Goal: Find contact information: Find contact information

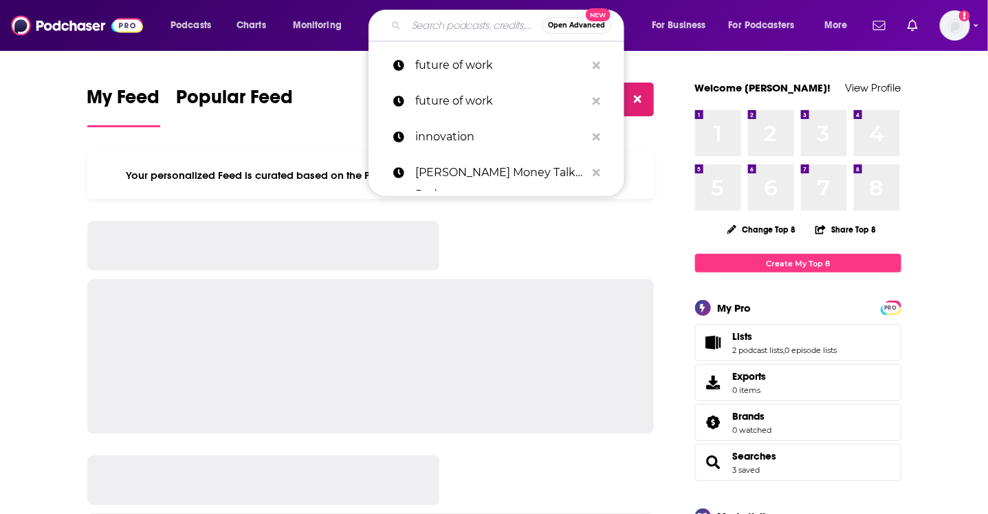
click at [448, 25] on input "Search podcasts, credits, & more..." at bounding box center [473, 25] width 135 height 22
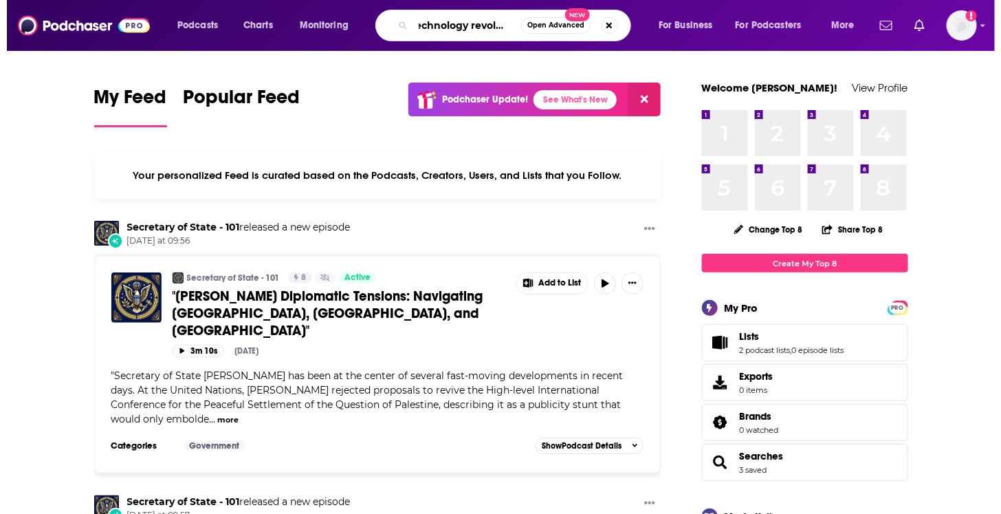
scroll to position [0, 14]
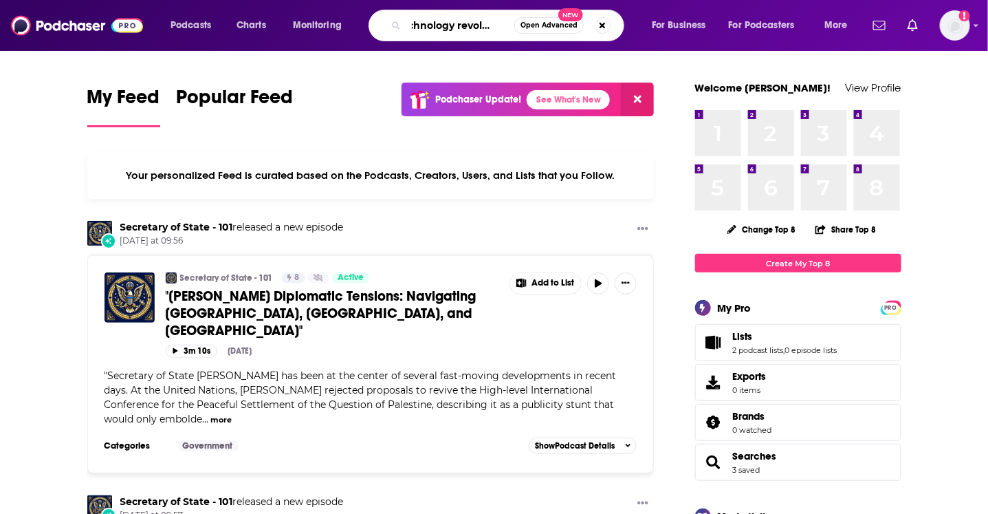
type input "technology revolution"
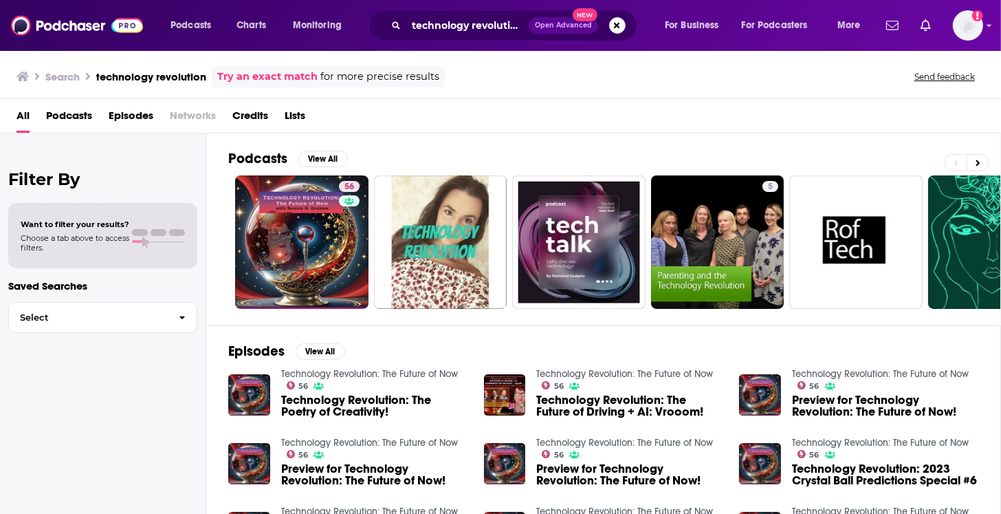
click at [71, 114] on span "Podcasts" at bounding box center [69, 119] width 46 height 28
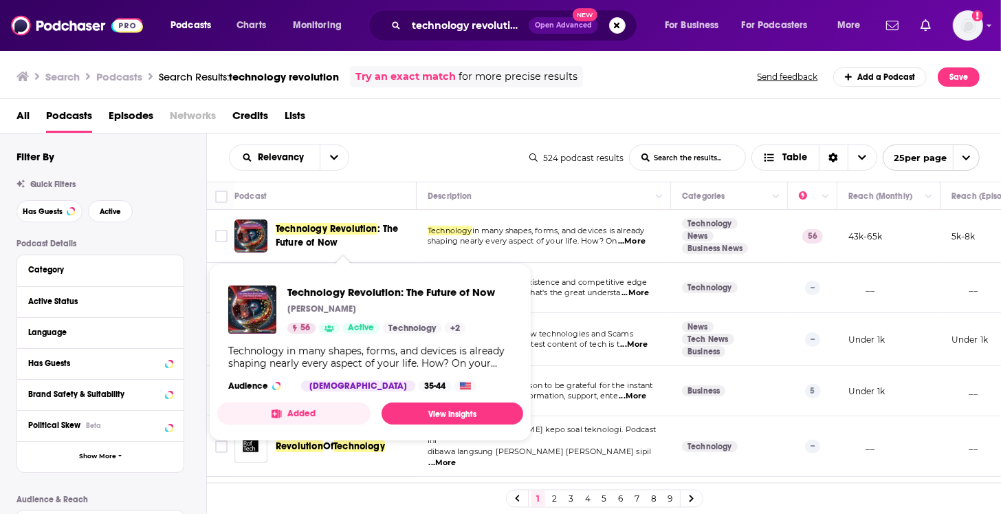
click at [327, 236] on span ": The Future of Now" at bounding box center [337, 235] width 122 height 25
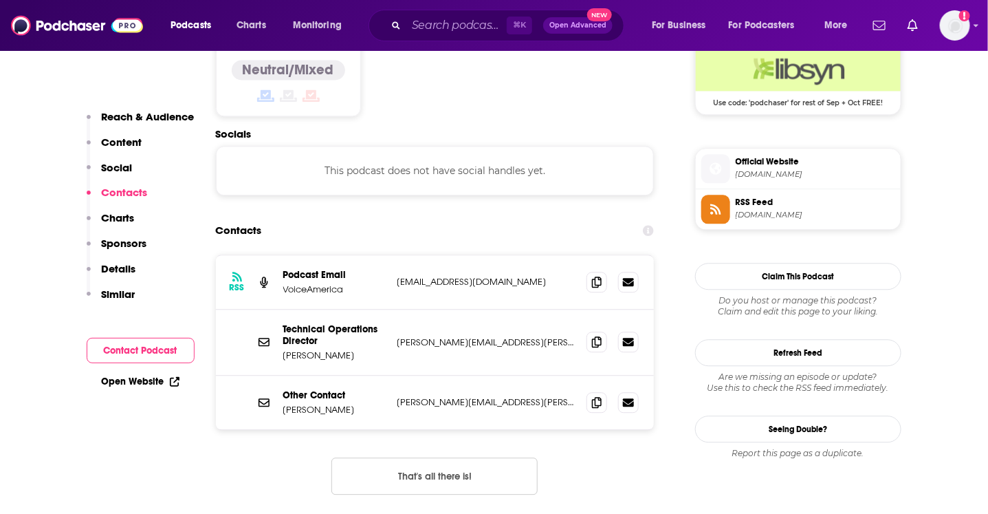
scroll to position [1146, 0]
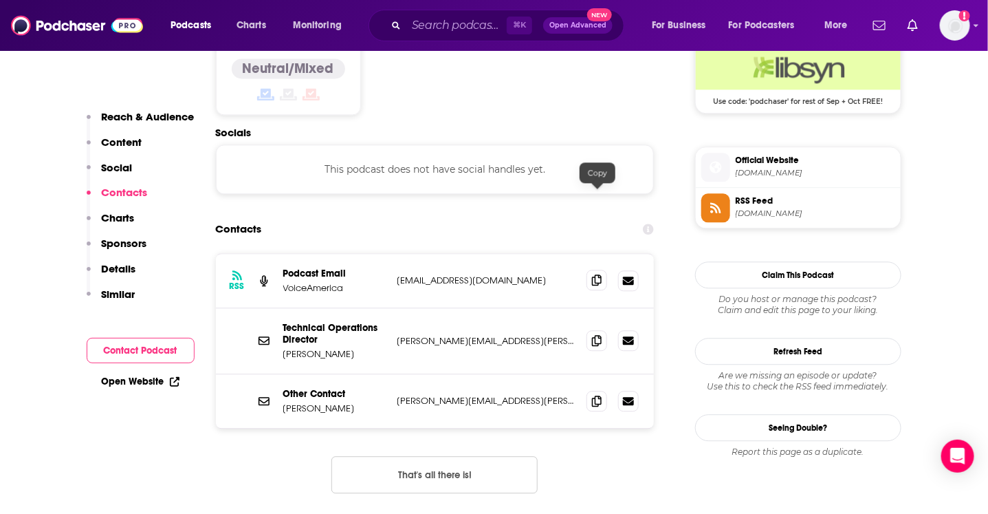
click at [600, 274] on icon at bounding box center [597, 279] width 10 height 11
click at [598, 395] on icon at bounding box center [597, 400] width 10 height 11
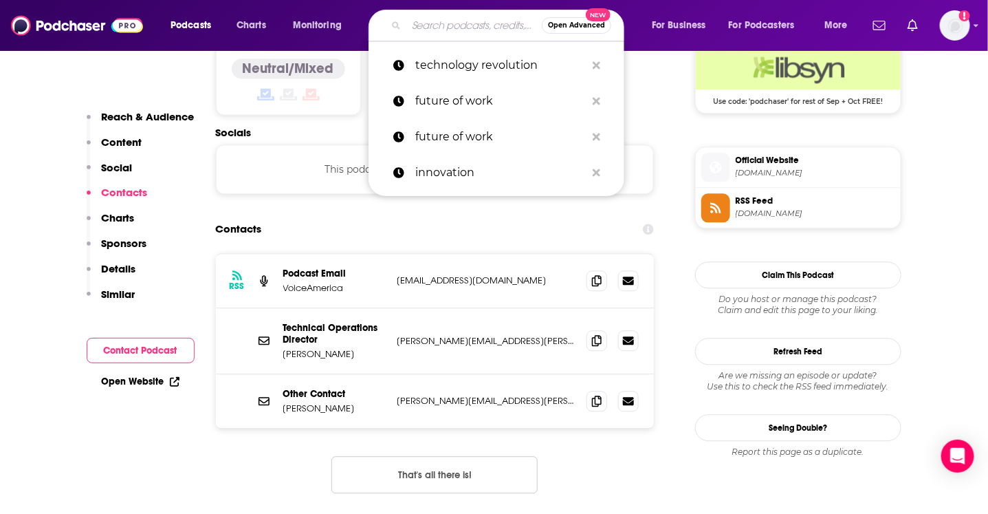
click at [435, 27] on input "Search podcasts, credits, & more..." at bounding box center [473, 25] width 135 height 22
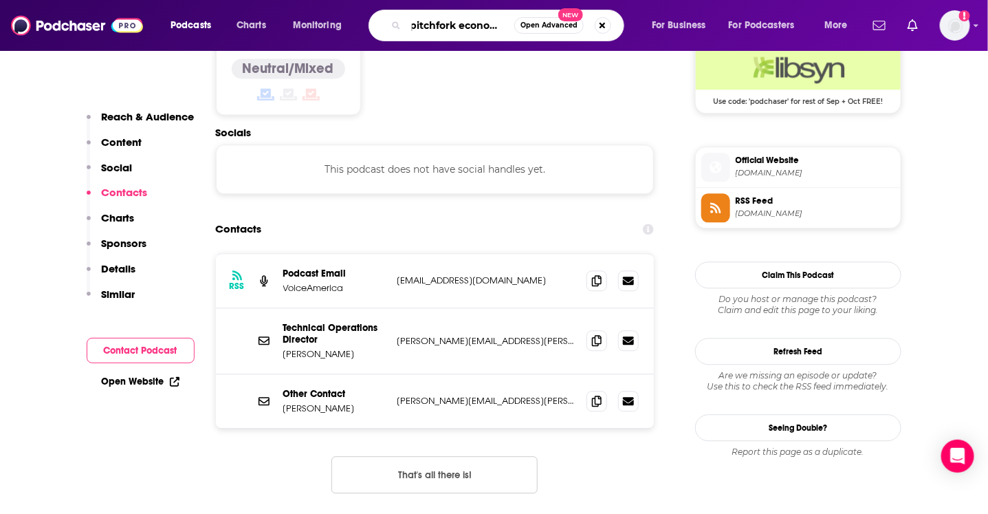
type input "pitchfork economics"
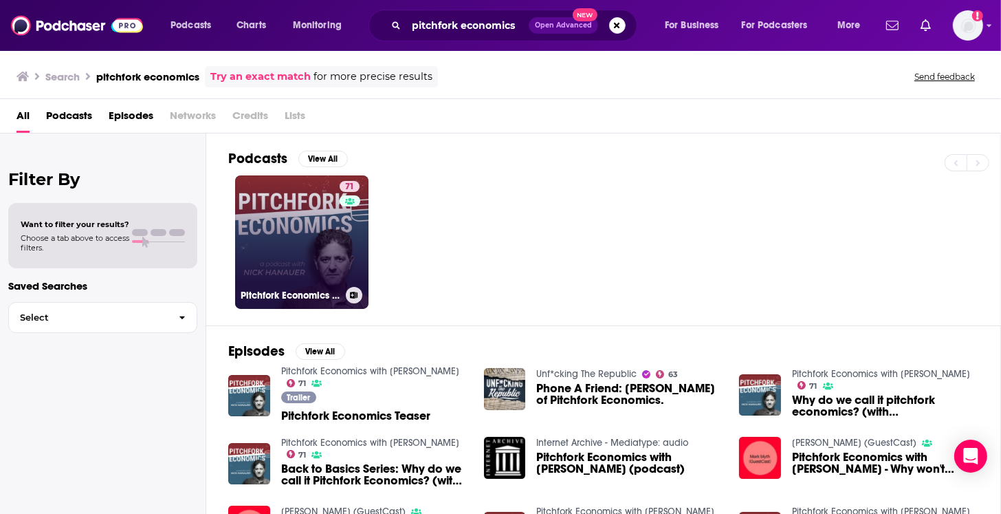
click at [261, 239] on link "71 Pitchfork Economics with [PERSON_NAME]" at bounding box center [301, 241] width 133 height 133
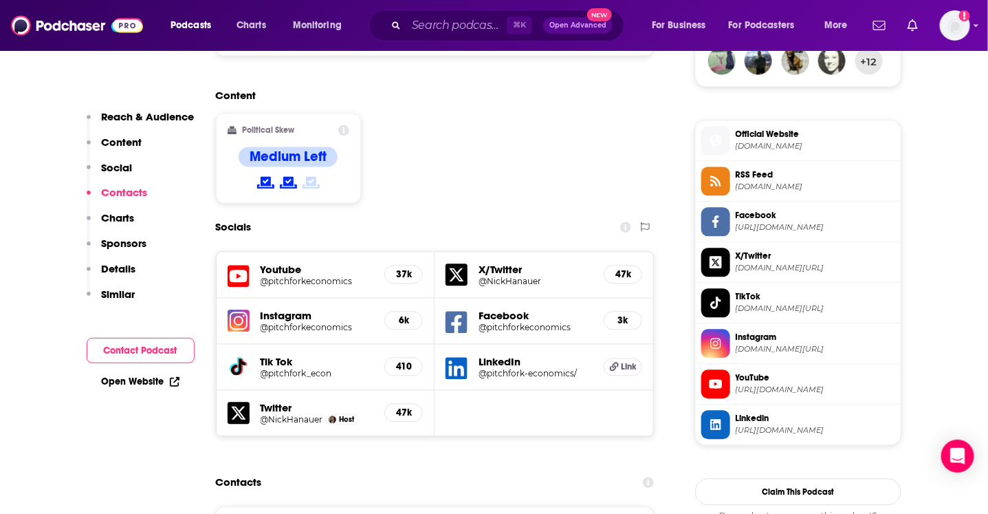
scroll to position [1046, 0]
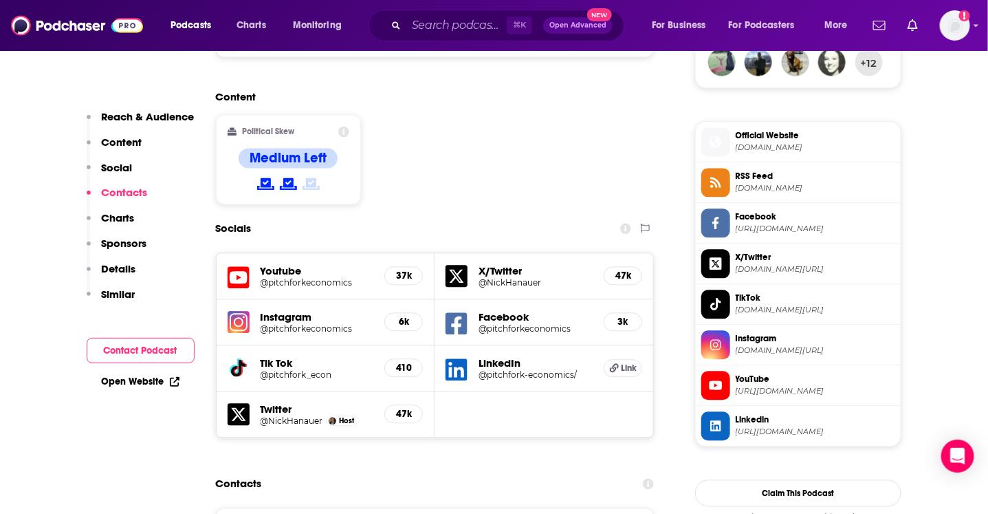
click at [499, 264] on h5 "X/Twitter" at bounding box center [536, 270] width 114 height 13
click at [574, 215] on div "Socials Youtube @pitchforkeconomics 37k X/Twitter @NickHanauer 47k Instagram @p…" at bounding box center [435, 326] width 439 height 223
click at [622, 270] on h5 "47k" at bounding box center [622, 276] width 15 height 12
click at [554, 356] on h5 "LinkedIn" at bounding box center [536, 362] width 114 height 13
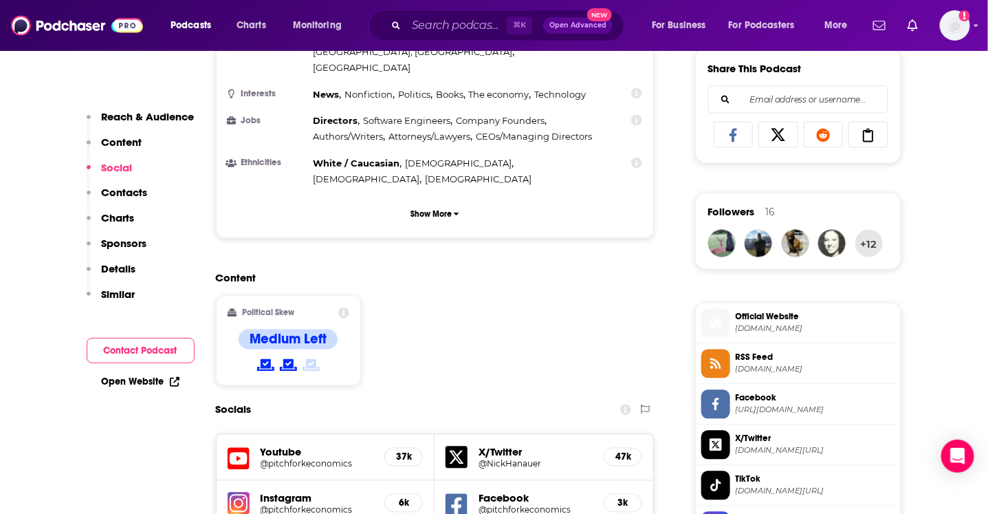
scroll to position [628, 0]
